Goal: Task Accomplishment & Management: Manage account settings

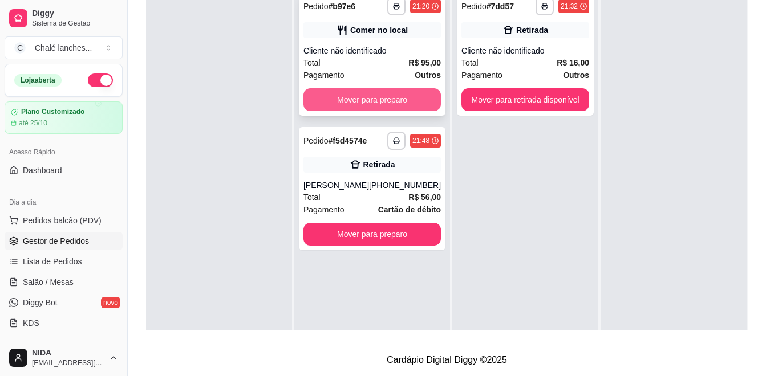
click at [389, 107] on button "Mover para preparo" at bounding box center [371, 99] width 137 height 23
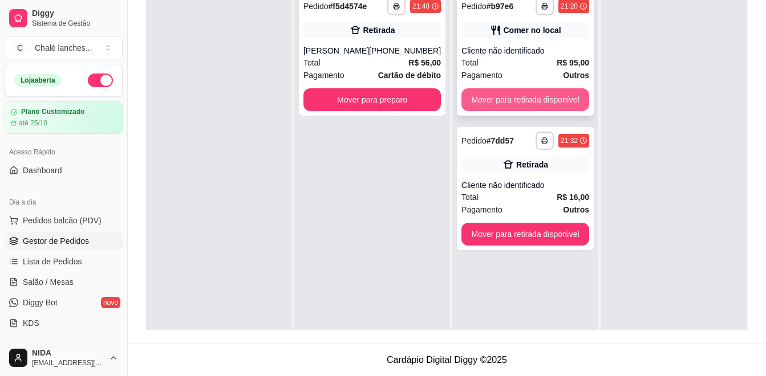
click at [497, 106] on button "Mover para retirada disponível" at bounding box center [525, 99] width 128 height 23
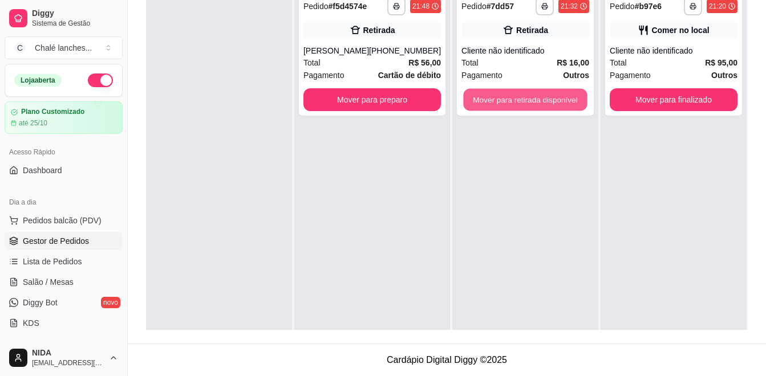
click at [497, 106] on button "Mover para retirada disponível" at bounding box center [525, 100] width 124 height 22
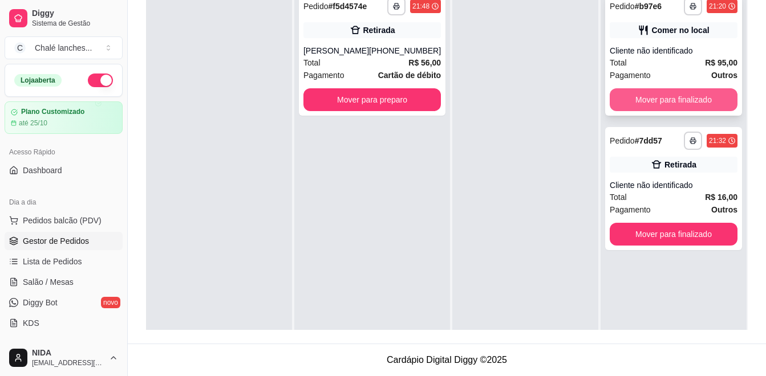
click at [662, 101] on button "Mover para finalizado" at bounding box center [673, 99] width 128 height 23
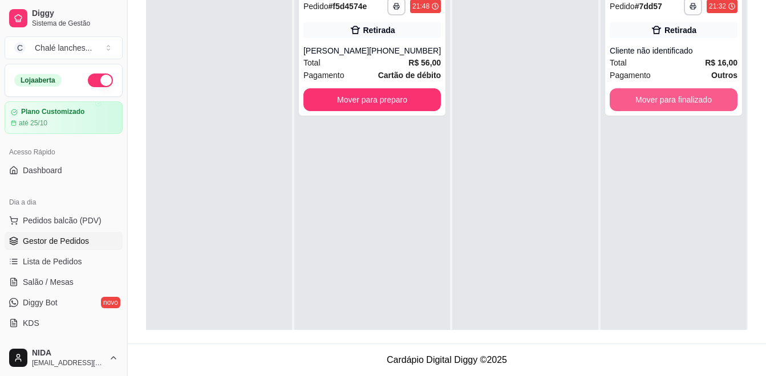
click at [662, 101] on button "Mover para finalizado" at bounding box center [673, 99] width 128 height 23
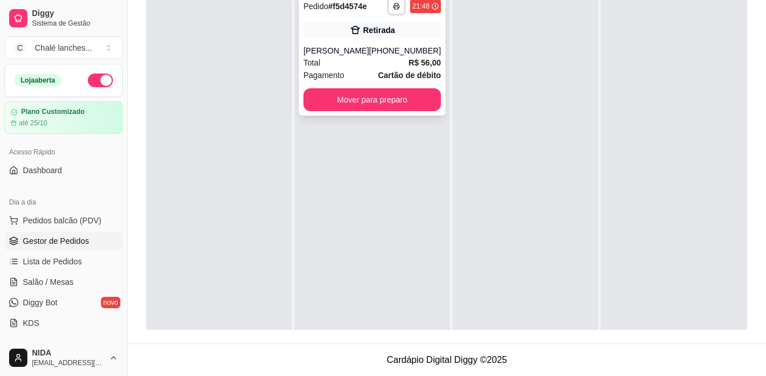
click at [332, 62] on div "Total R$ 56,00" at bounding box center [371, 62] width 137 height 13
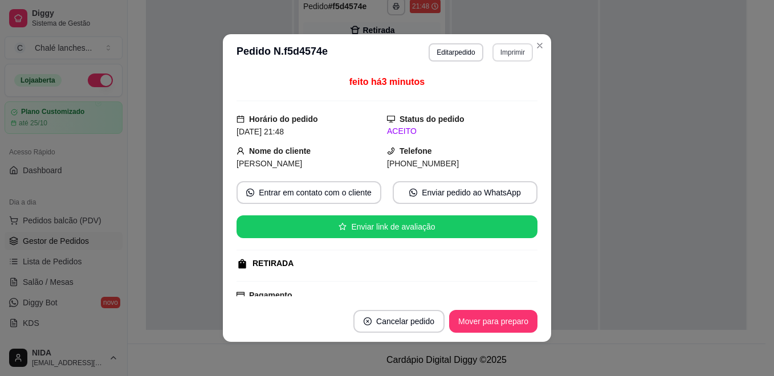
click at [504, 59] on button "Imprimir" at bounding box center [513, 52] width 40 height 18
click at [482, 92] on button "IMPRESSORA" at bounding box center [488, 92] width 83 height 18
click at [509, 331] on button "Mover para preparo" at bounding box center [493, 321] width 88 height 23
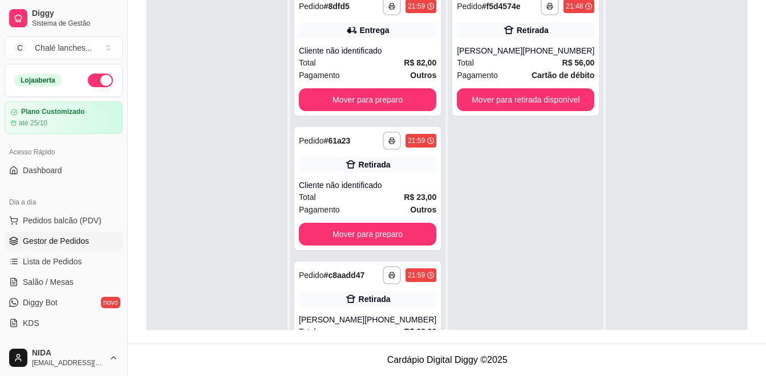
drag, startPoint x: 615, startPoint y: 209, endPoint x: 279, endPoint y: 116, distance: 348.3
click at [279, 116] on div at bounding box center [216, 174] width 141 height 376
click at [356, 76] on div "Pagamento Outros" at bounding box center [367, 75] width 137 height 13
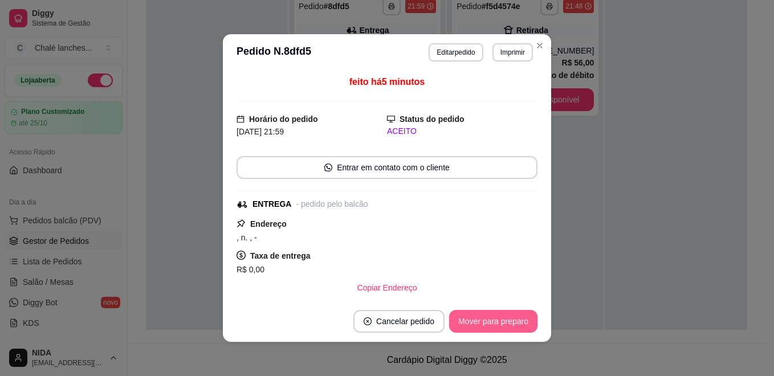
click at [479, 323] on button "Mover para preparo" at bounding box center [493, 321] width 88 height 23
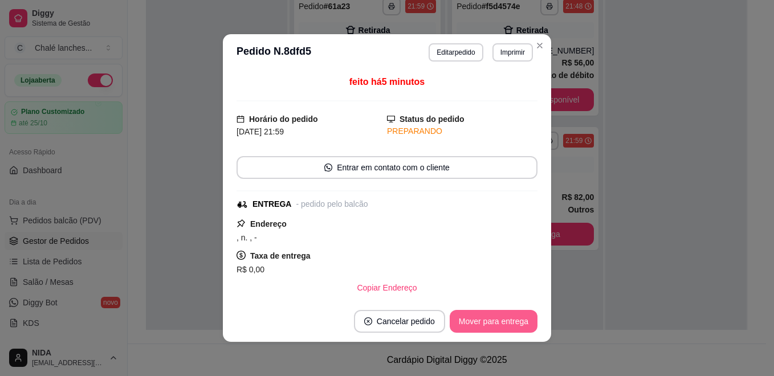
click at [493, 319] on button "Mover para entrega" at bounding box center [494, 321] width 88 height 23
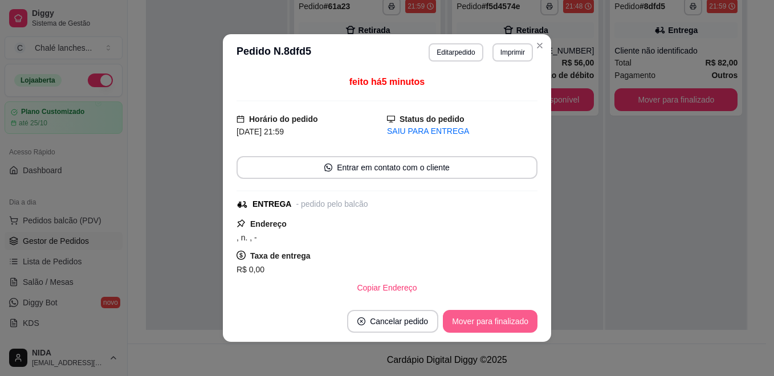
click at [513, 327] on button "Mover para finalizado" at bounding box center [490, 321] width 95 height 23
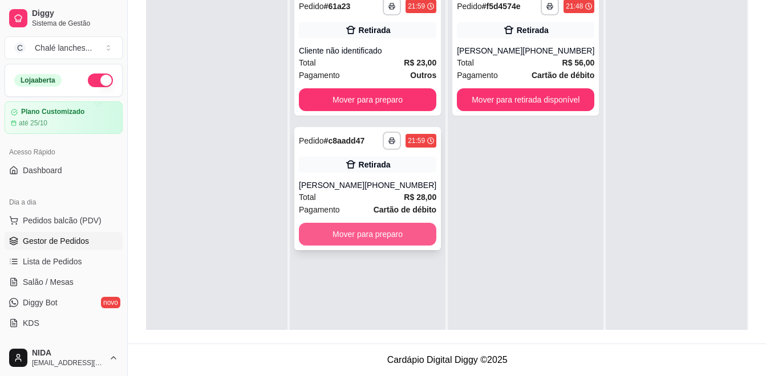
click at [380, 231] on button "Mover para preparo" at bounding box center [367, 234] width 137 height 23
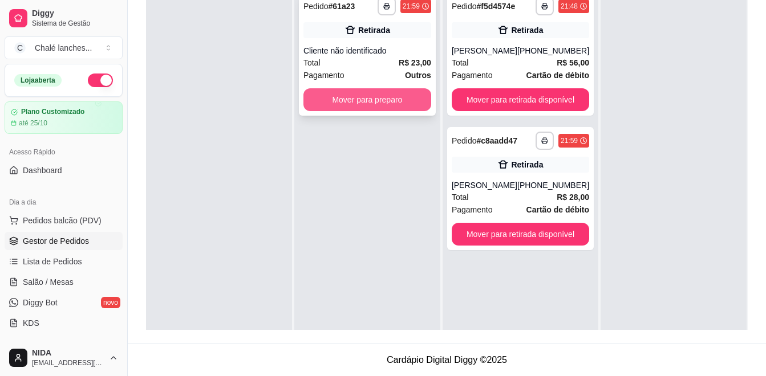
click at [393, 108] on button "Mover para preparo" at bounding box center [367, 99] width 128 height 23
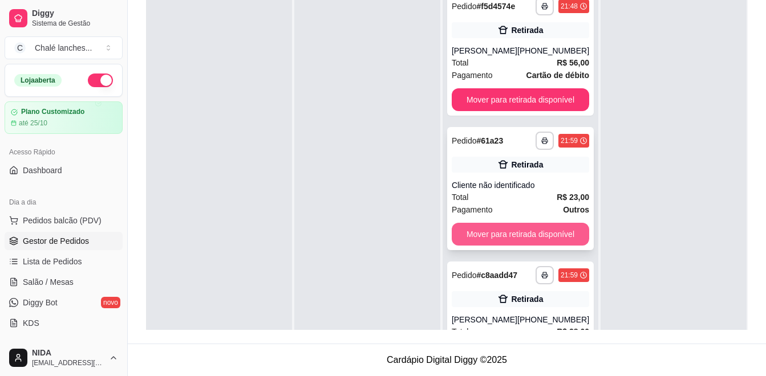
click at [528, 231] on button "Mover para retirada disponível" at bounding box center [520, 234] width 137 height 23
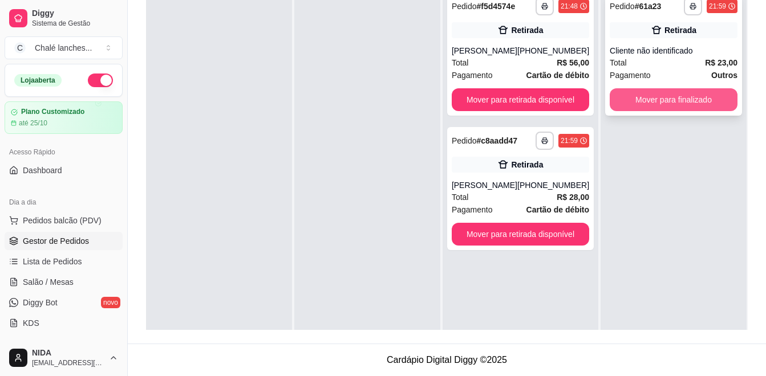
click at [646, 100] on button "Mover para finalizado" at bounding box center [673, 99] width 128 height 23
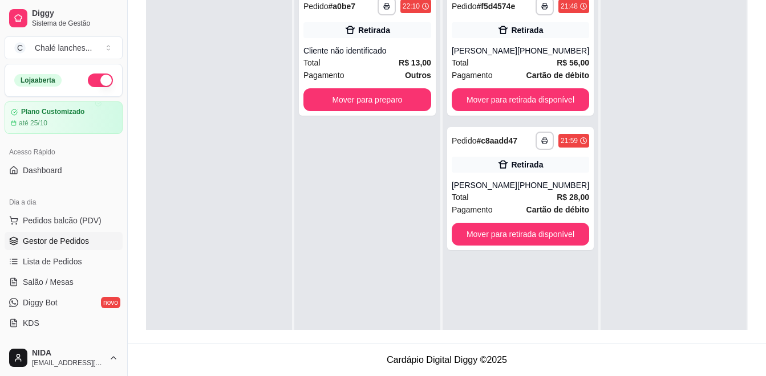
drag, startPoint x: 646, startPoint y: 100, endPoint x: 639, endPoint y: 101, distance: 7.4
click at [510, 100] on button "Mover para retirada disponível" at bounding box center [520, 99] width 137 height 23
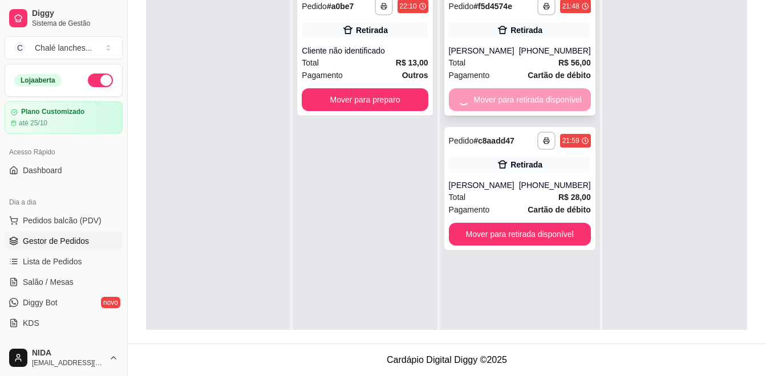
click at [511, 100] on div "Mover para retirada disponível" at bounding box center [520, 99] width 142 height 23
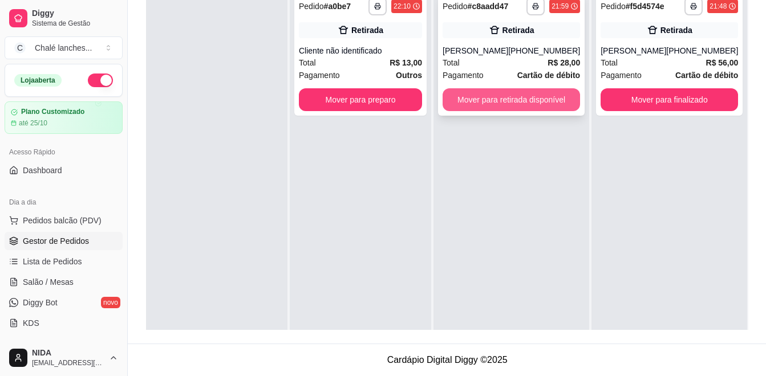
click at [572, 101] on button "Mover para retirada disponível" at bounding box center [510, 99] width 137 height 23
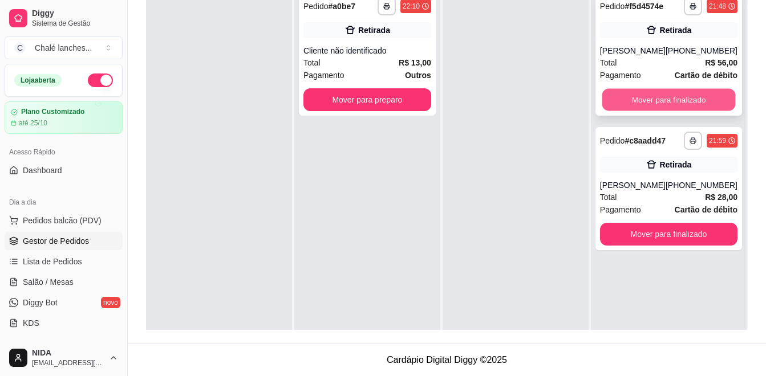
click at [622, 104] on button "Mover para finalizado" at bounding box center [667, 100] width 133 height 22
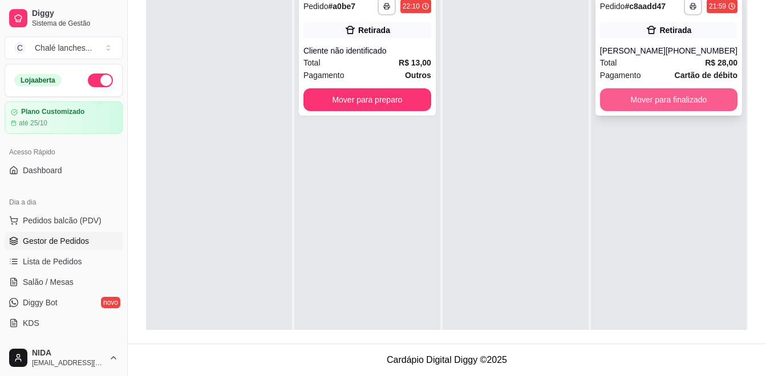
click at [636, 100] on button "Mover para finalizado" at bounding box center [668, 99] width 137 height 23
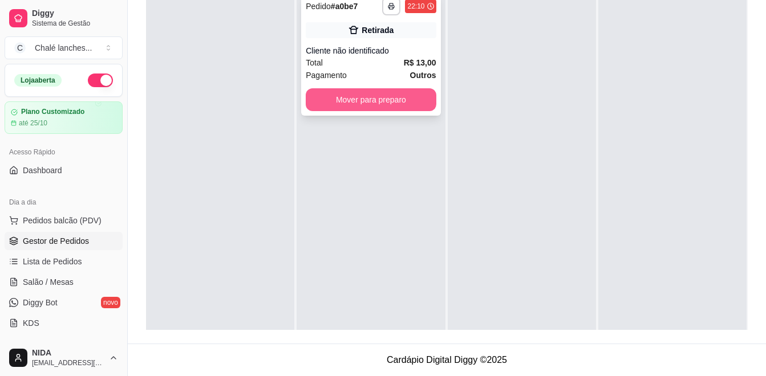
click at [408, 103] on button "Mover para preparo" at bounding box center [371, 99] width 130 height 23
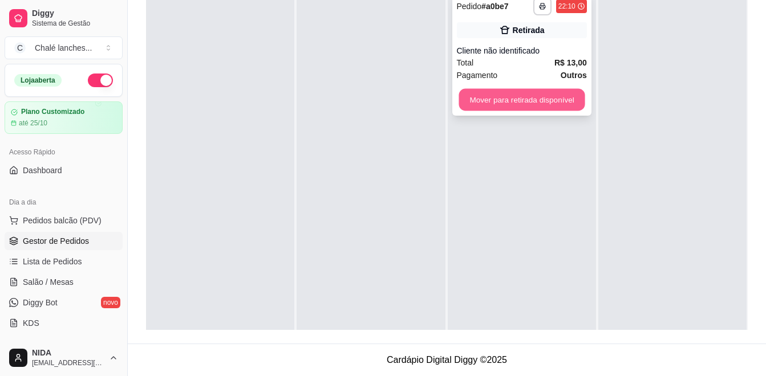
click at [492, 98] on button "Mover para retirada disponível" at bounding box center [521, 100] width 126 height 22
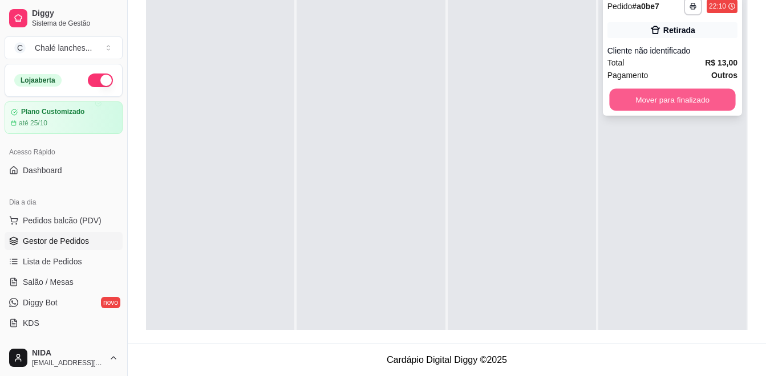
click at [681, 104] on button "Mover para finalizado" at bounding box center [672, 100] width 126 height 22
